Goal: Information Seeking & Learning: Learn about a topic

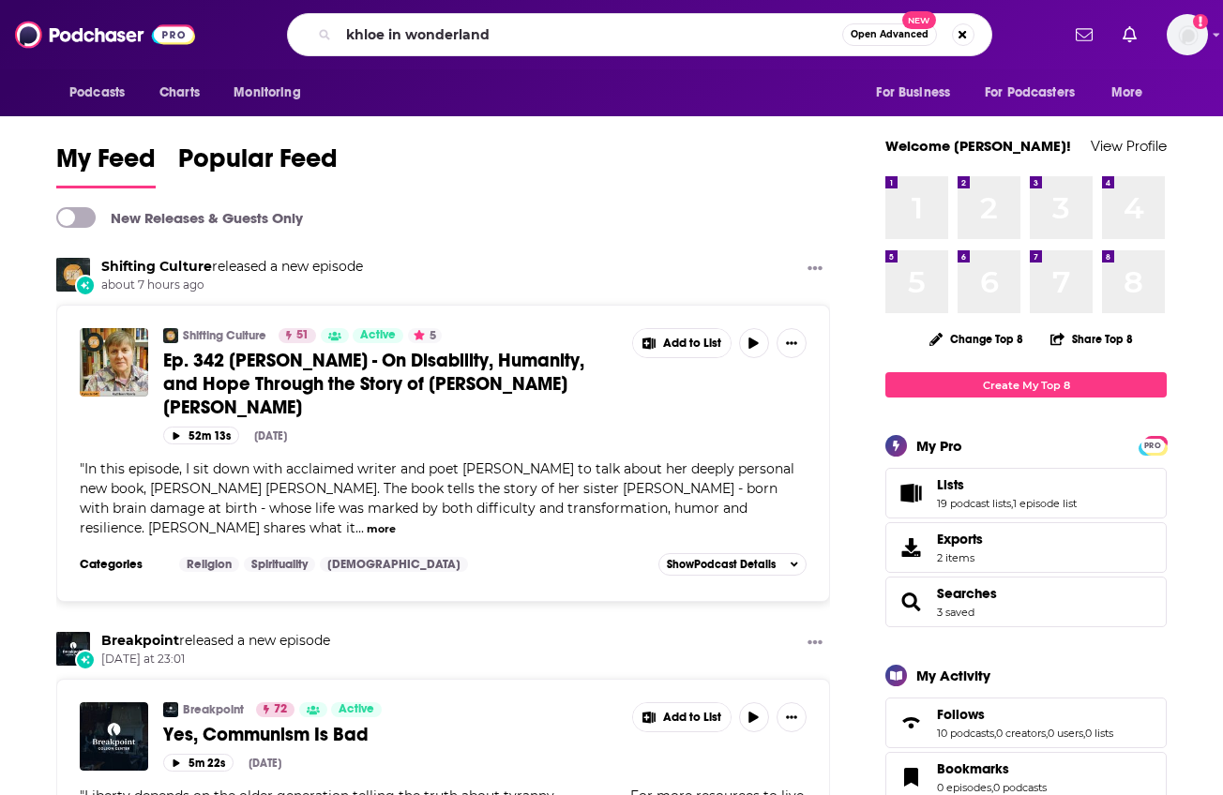
click at [455, 38] on input "khloe in wonderland" at bounding box center [590, 35] width 504 height 30
type input "khloe in wonder land"
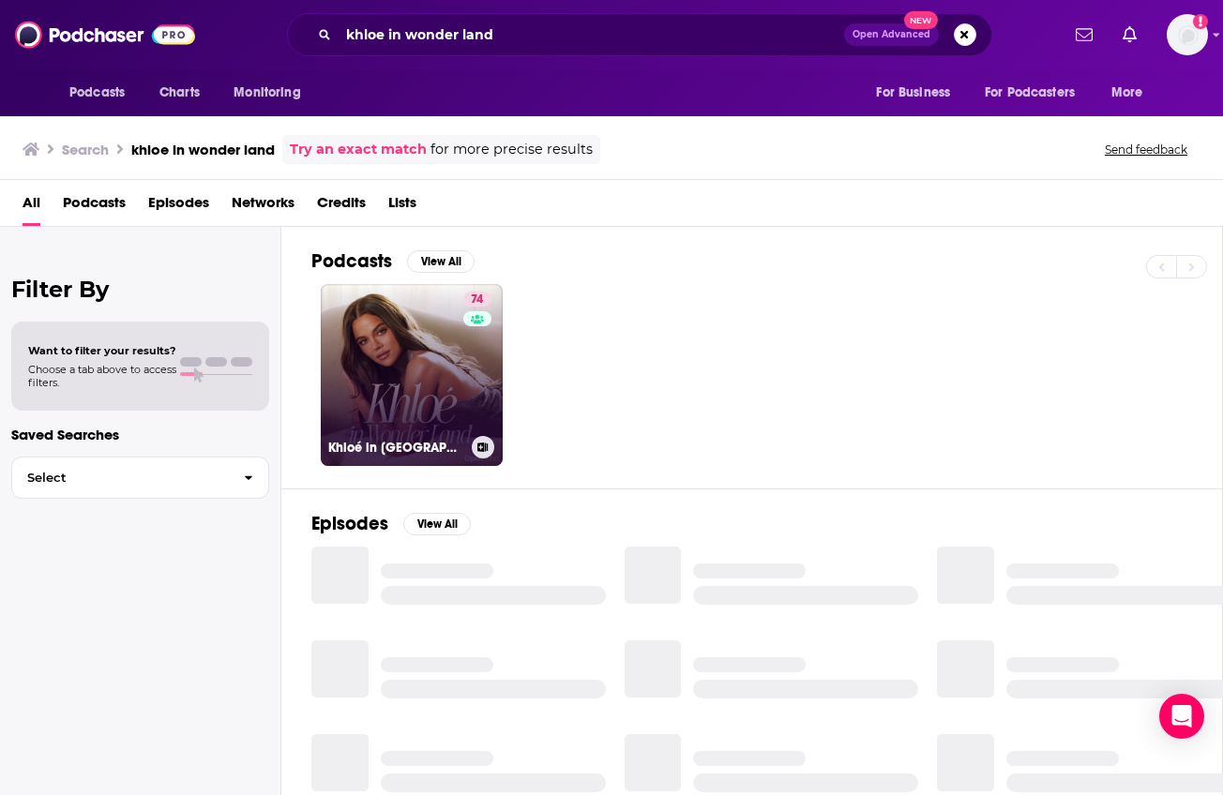
click at [445, 365] on link "74 Khloé in [GEOGRAPHIC_DATA]" at bounding box center [412, 375] width 182 height 182
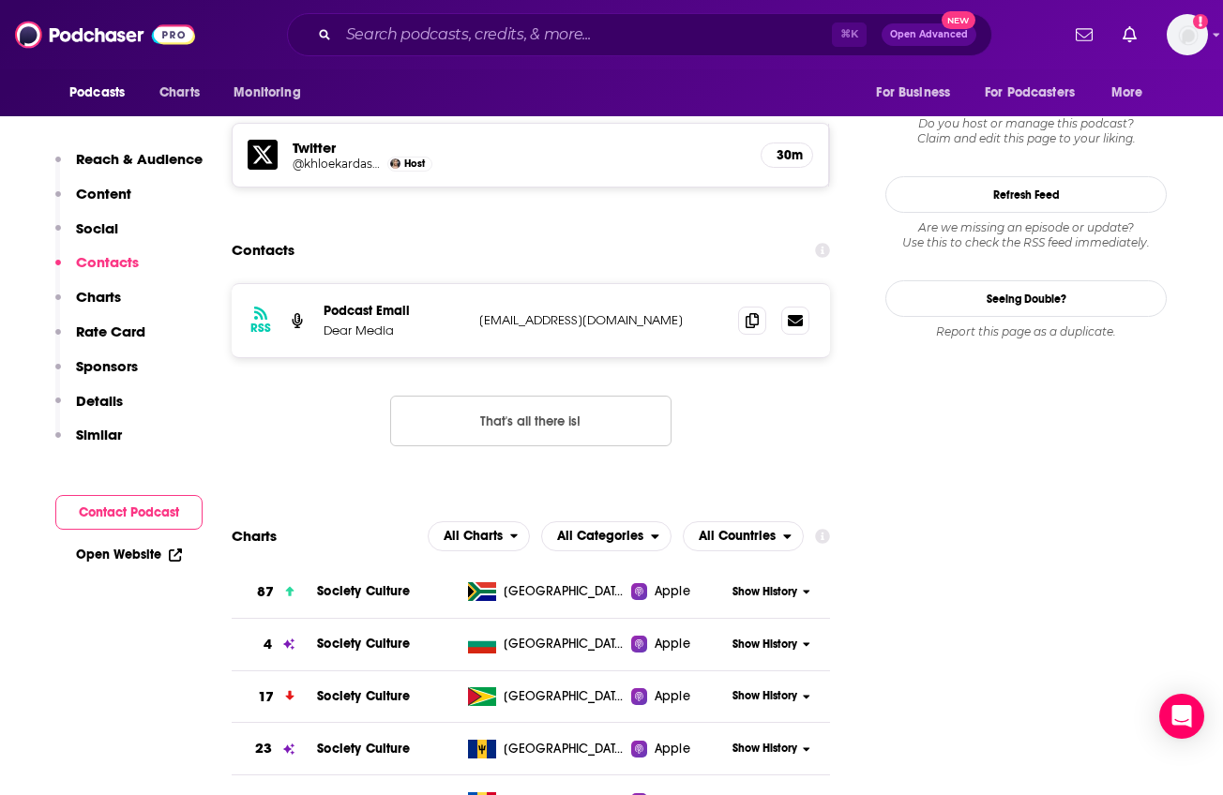
scroll to position [1614, 0]
